Goal: Information Seeking & Learning: Learn about a topic

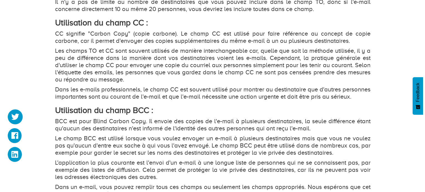
scroll to position [663, 0]
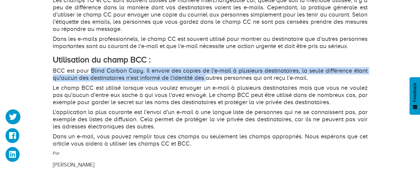
drag, startPoint x: 91, startPoint y: 77, endPoint x: 208, endPoint y: 83, distance: 117.3
click at [208, 82] on p "BCC est pour Blind Carbon Copy. Il envoie des copies de l'e-mail à plusieurs de…" at bounding box center [210, 74] width 315 height 14
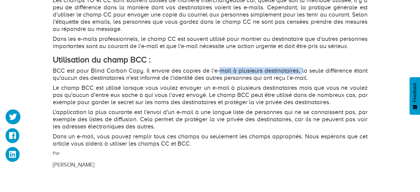
drag, startPoint x: 219, startPoint y: 77, endPoint x: 301, endPoint y: 75, distance: 82.1
click at [301, 75] on p "BCC est pour Blind Carbon Copy. Il envoie des copies de l'e-mail à plusieurs de…" at bounding box center [210, 74] width 315 height 14
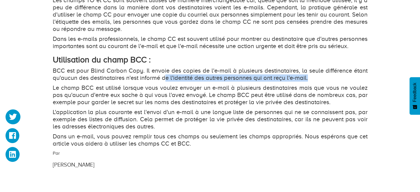
drag, startPoint x: 164, startPoint y: 88, endPoint x: 323, endPoint y: 84, distance: 159.2
click at [323, 82] on p "BCC est pour Blind Carbon Copy. Il envoie des copies de l'e-mail à plusieurs de…" at bounding box center [210, 74] width 315 height 14
click at [324, 82] on p "BCC est pour Blind Carbon Copy. Il envoie des copies de l'e-mail à plusieurs de…" at bounding box center [210, 74] width 315 height 14
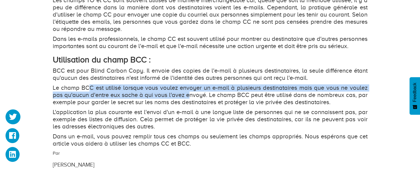
drag, startPoint x: 121, startPoint y: 98, endPoint x: 190, endPoint y: 101, distance: 68.6
click at [190, 101] on p "Le champ BCC est utilisé lorsque vous voulez envoyer un e-mail à plusieurs dest…" at bounding box center [210, 95] width 315 height 22
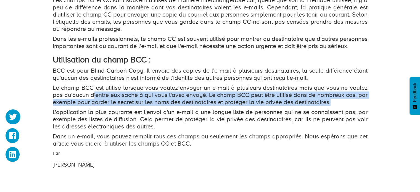
drag, startPoint x: 93, startPoint y: 101, endPoint x: 367, endPoint y: 108, distance: 274.3
click at [367, 106] on p "Le champ BCC est utilisé lorsque vous voulez envoyer un e-mail à plusieurs dest…" at bounding box center [210, 95] width 315 height 22
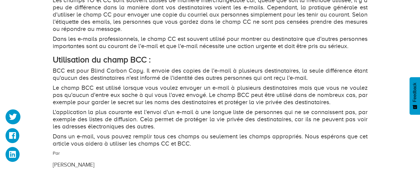
click at [98, 98] on p "Le champ BCC est utilisé lorsque vous voulez envoyer un e-mail à plusieurs dest…" at bounding box center [210, 95] width 315 height 22
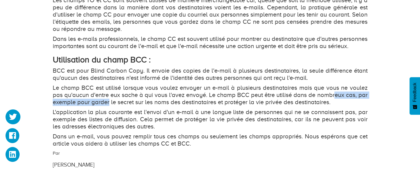
drag, startPoint x: 132, startPoint y: 106, endPoint x: 336, endPoint y: 105, distance: 204.0
click at [336, 105] on p "Le champ BCC est utilisé lorsque vous voulez envoyer un e-mail à plusieurs dest…" at bounding box center [210, 95] width 315 height 22
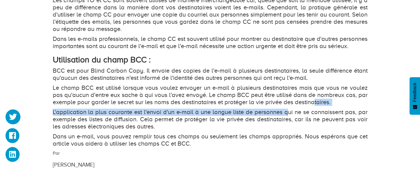
drag, startPoint x: 295, startPoint y: 112, endPoint x: 318, endPoint y: 110, distance: 23.0
click at [318, 106] on p "Le champ BCC est utilisé lorsque vous voulez envoyer un e-mail à plusieurs dest…" at bounding box center [210, 95] width 315 height 22
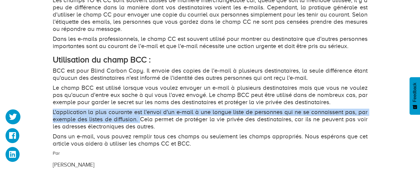
drag, startPoint x: 108, startPoint y: 122, endPoint x: 139, endPoint y: 127, distance: 31.9
click at [139, 127] on p "L'application la plus courante est l'envoi d'un e-mail à une longue liste de pe…" at bounding box center [210, 120] width 315 height 22
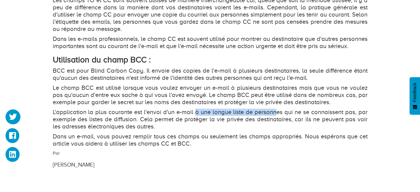
drag, startPoint x: 206, startPoint y: 119, endPoint x: 276, endPoint y: 119, distance: 69.1
click at [276, 119] on p "L'application la plus courante est l'envoi d'un e-mail à une longue liste de pe…" at bounding box center [210, 120] width 315 height 22
